Goal: Task Accomplishment & Management: Manage account settings

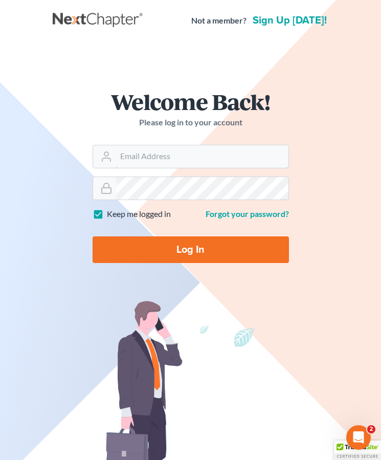
type input "[EMAIL_ADDRESS][DOMAIN_NAME]"
click at [192, 248] on input "Log In" at bounding box center [191, 249] width 196 height 27
type input "Thinking..."
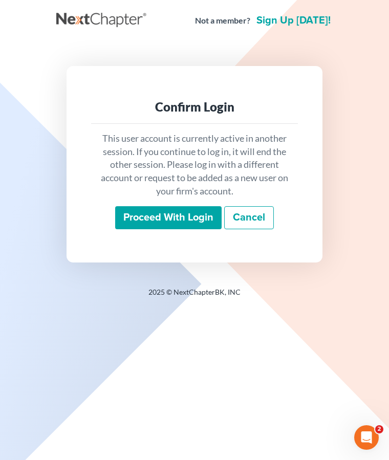
click at [177, 217] on input "Proceed with login" at bounding box center [168, 218] width 106 height 24
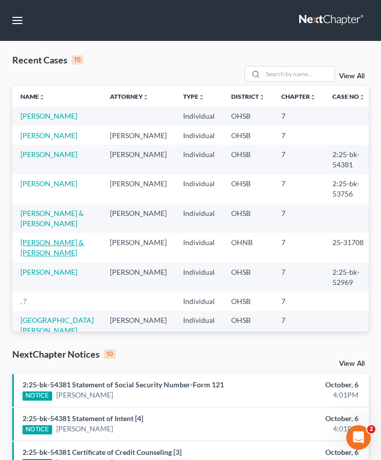
click at [46, 252] on link "Barnett, Timothy & Waldron, Chelsea" at bounding box center [51, 247] width 63 height 19
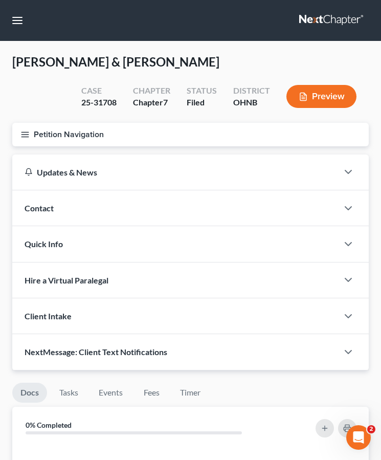
click at [48, 257] on div "Updates & News × Ohio Northern District Notes: July 24th - The Northern Distric…" at bounding box center [190, 263] width 357 height 216
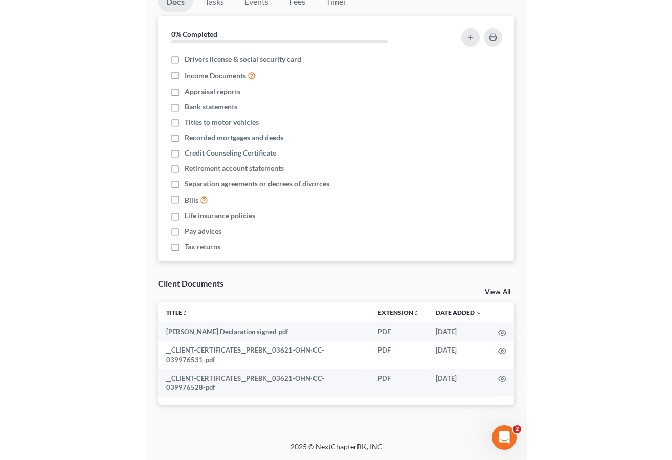
scroll to position [148, 0]
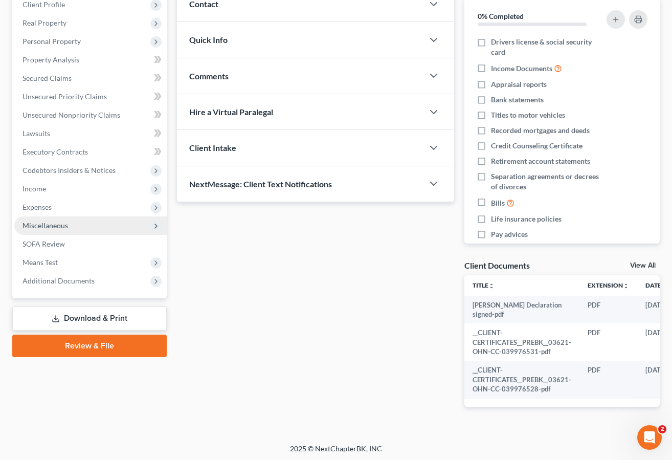
click at [61, 223] on span "Miscellaneous" at bounding box center [46, 225] width 46 height 9
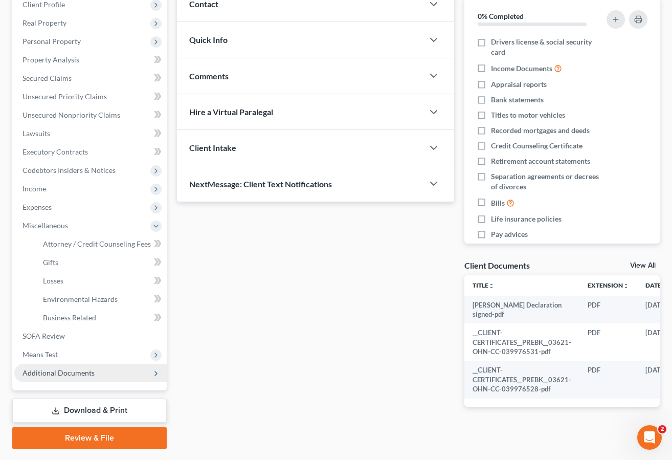
click at [62, 374] on span "Additional Documents" at bounding box center [59, 372] width 72 height 9
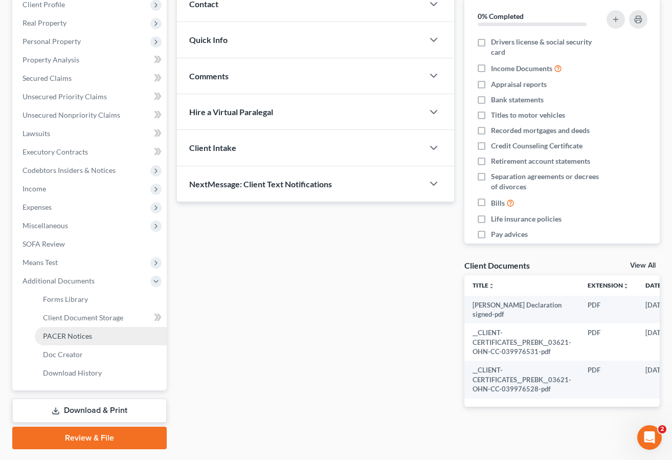
click at [65, 339] on span "PACER Notices" at bounding box center [67, 336] width 49 height 9
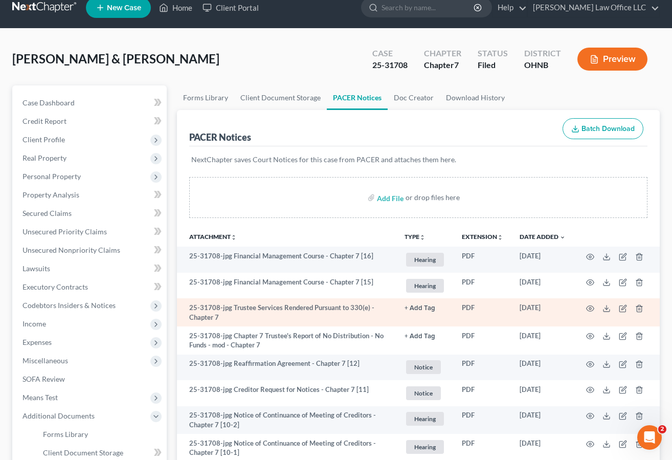
scroll to position [51, 0]
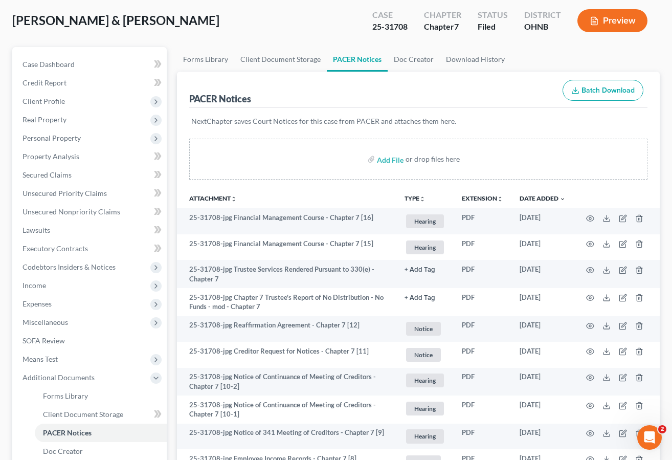
click at [388, 171] on div "Add File or drop files here" at bounding box center [418, 159] width 459 height 41
